Goal: Information Seeking & Learning: Learn about a topic

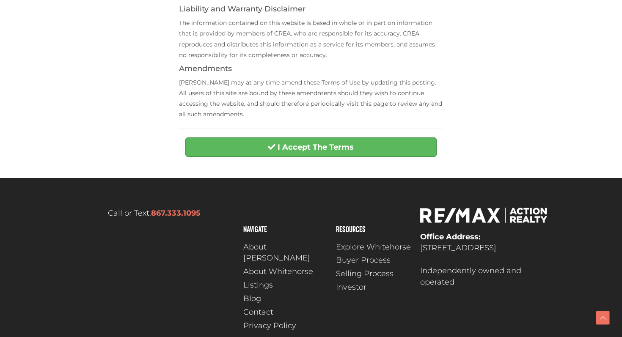
scroll to position [362, 0]
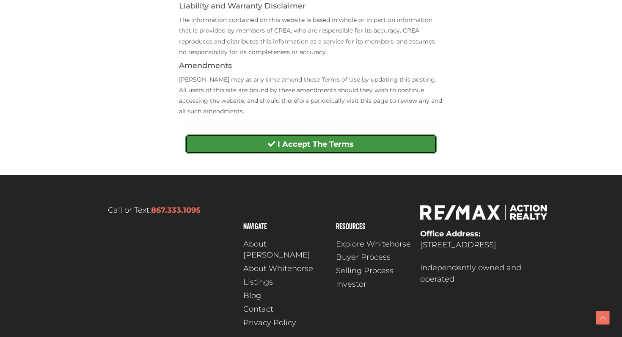
click at [311, 152] on button "I Accept The Terms" at bounding box center [310, 144] width 251 height 19
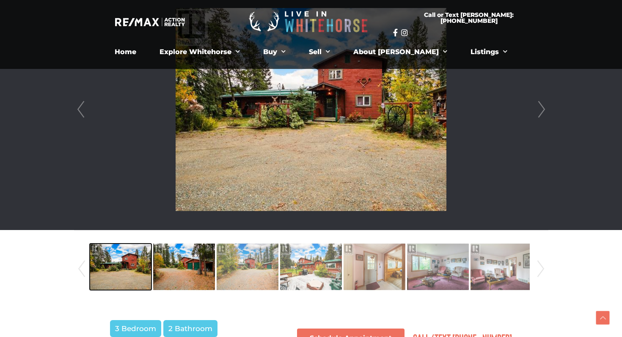
scroll to position [255, 0]
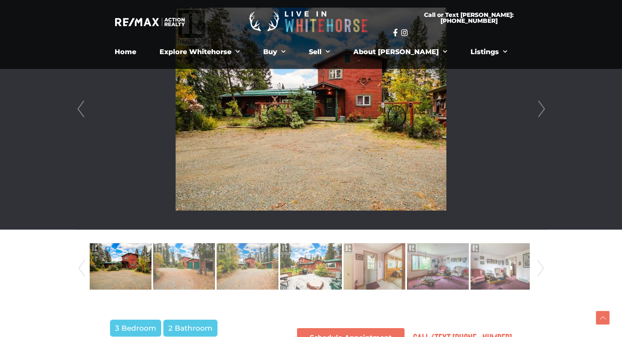
click at [175, 241] on div at bounding box center [308, 269] width 445 height 58
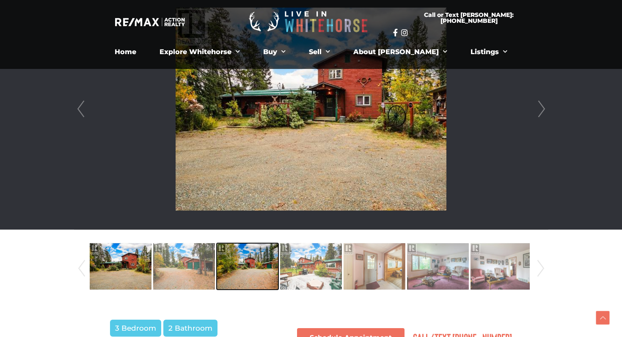
click at [223, 262] on img at bounding box center [248, 266] width 62 height 48
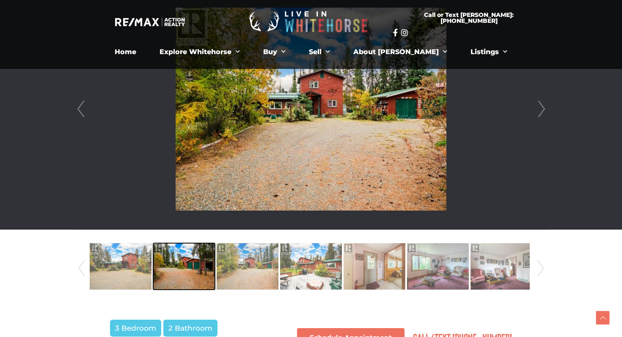
click at [188, 265] on img at bounding box center [184, 266] width 62 height 48
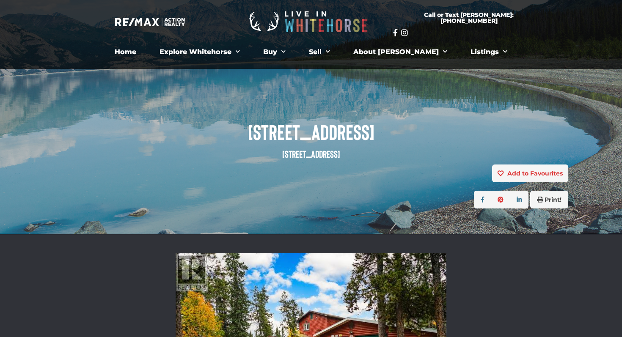
scroll to position [0, 0]
